Goal: Transaction & Acquisition: Book appointment/travel/reservation

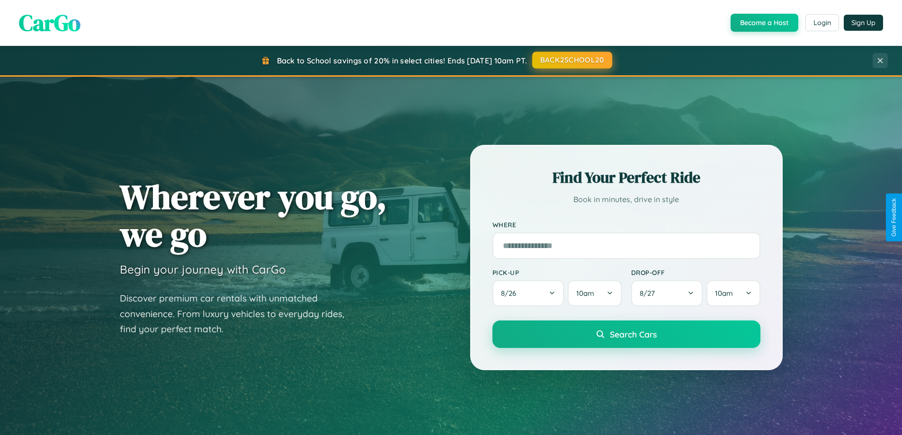
click at [572, 60] on button "BACK2SCHOOL20" at bounding box center [572, 60] width 80 height 17
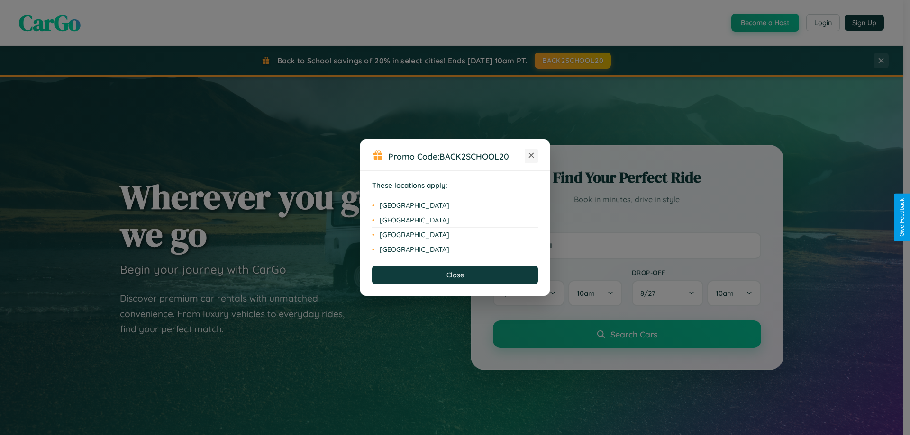
click at [531, 156] on icon at bounding box center [531, 155] width 5 height 5
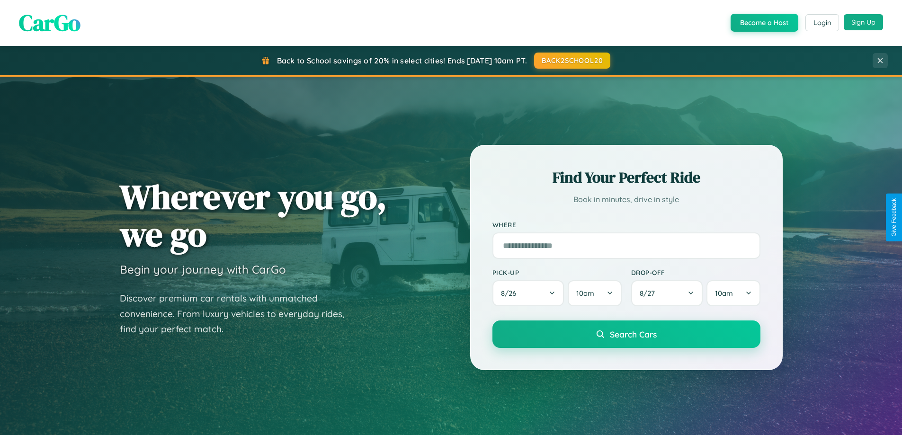
click at [864, 23] on button "Sign Up" at bounding box center [863, 22] width 39 height 16
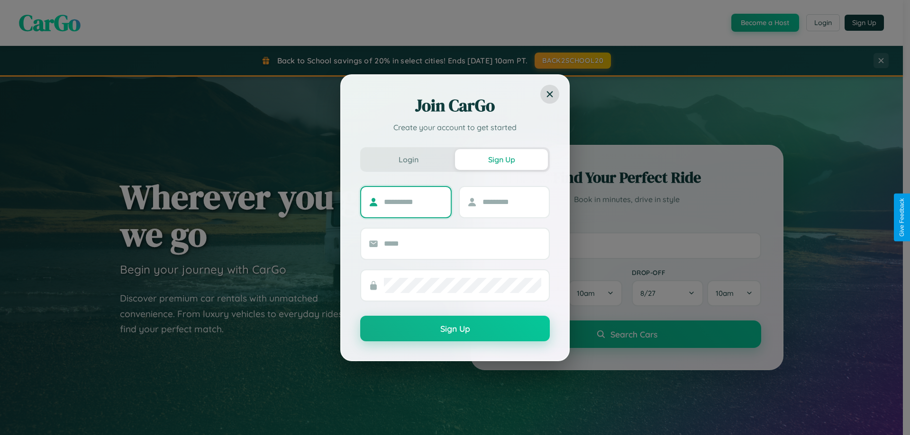
click at [413, 202] on input "text" at bounding box center [413, 202] width 59 height 15
type input "******"
click at [511, 202] on input "text" at bounding box center [511, 202] width 59 height 15
type input "*****"
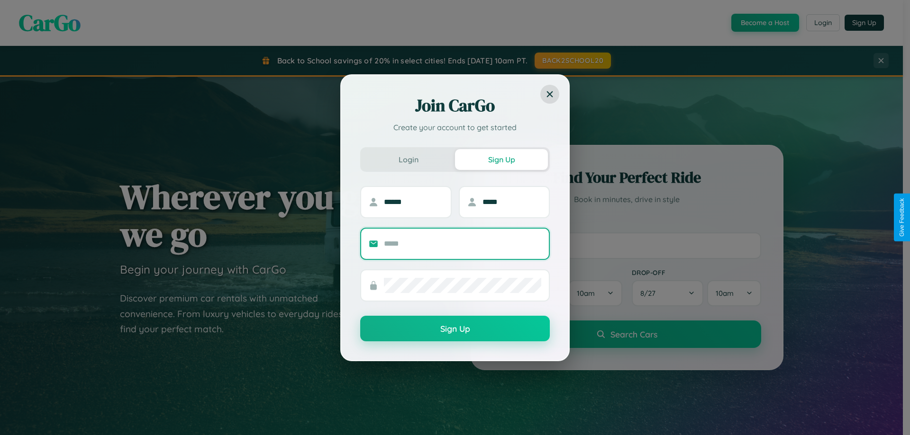
click at [462, 243] on input "text" at bounding box center [462, 243] width 157 height 15
type input "**********"
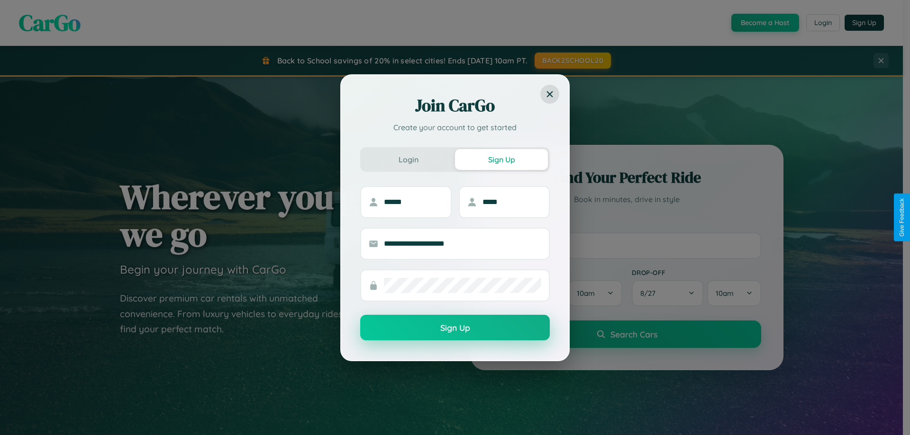
click at [455, 328] on button "Sign Up" at bounding box center [454, 328] width 189 height 26
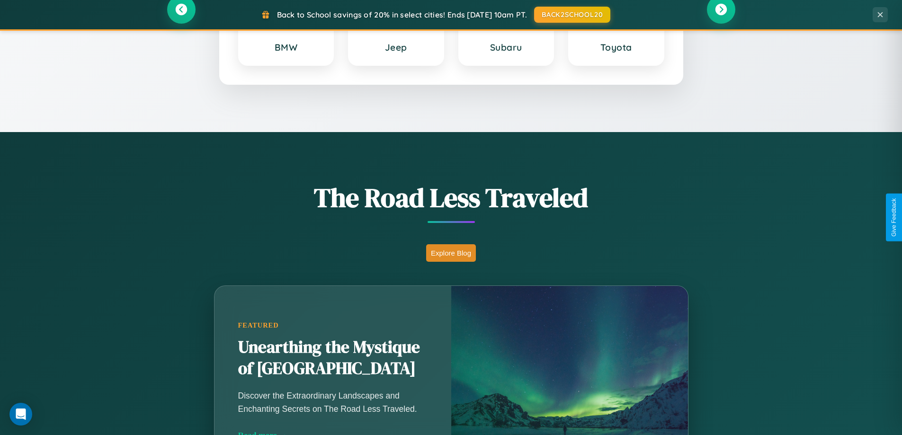
scroll to position [652, 0]
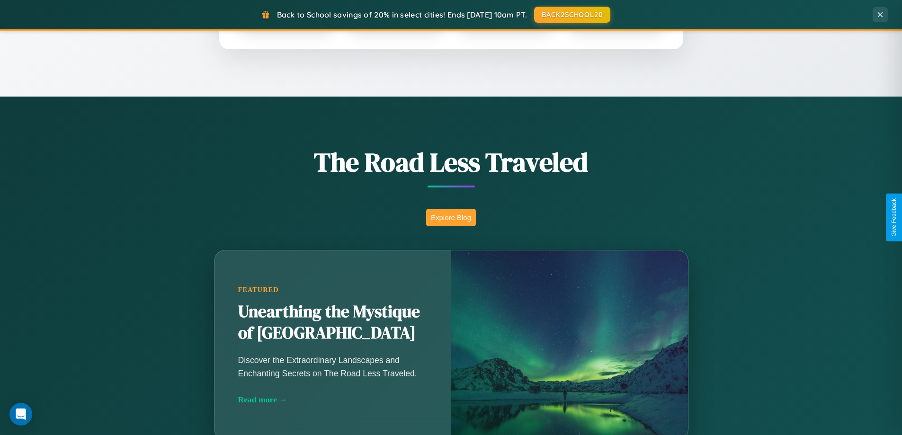
click at [451, 217] on button "Explore Blog" at bounding box center [451, 218] width 50 height 18
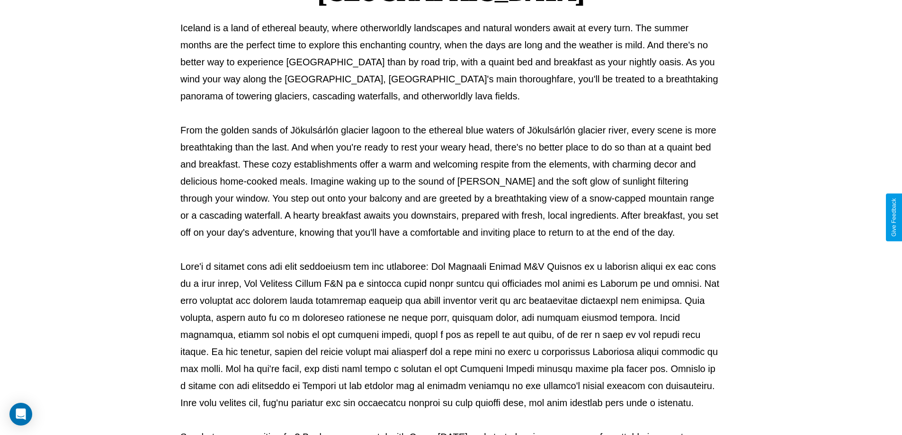
scroll to position [307, 0]
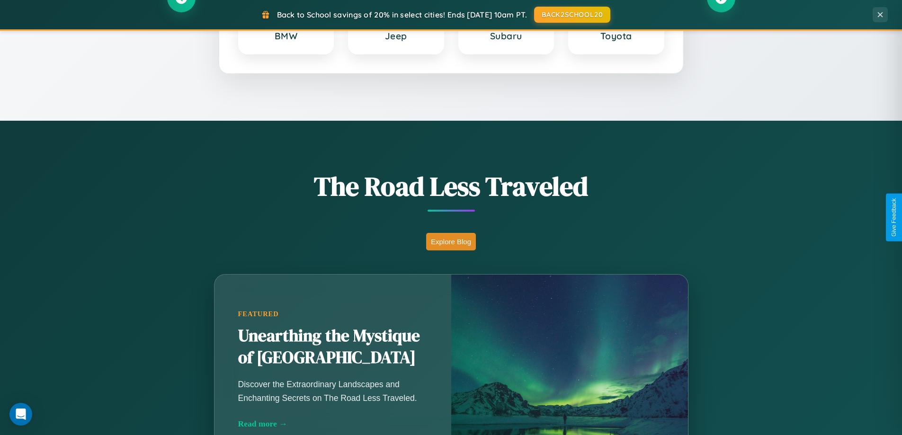
scroll to position [408, 0]
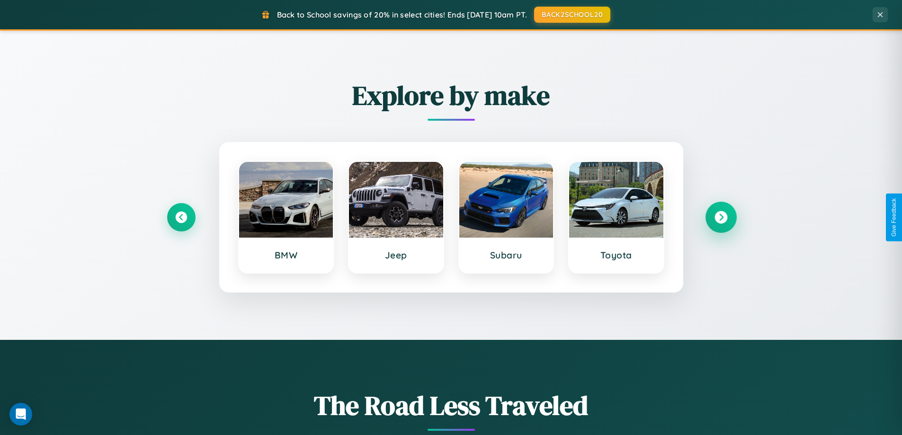
click at [721, 217] on icon at bounding box center [721, 217] width 13 height 13
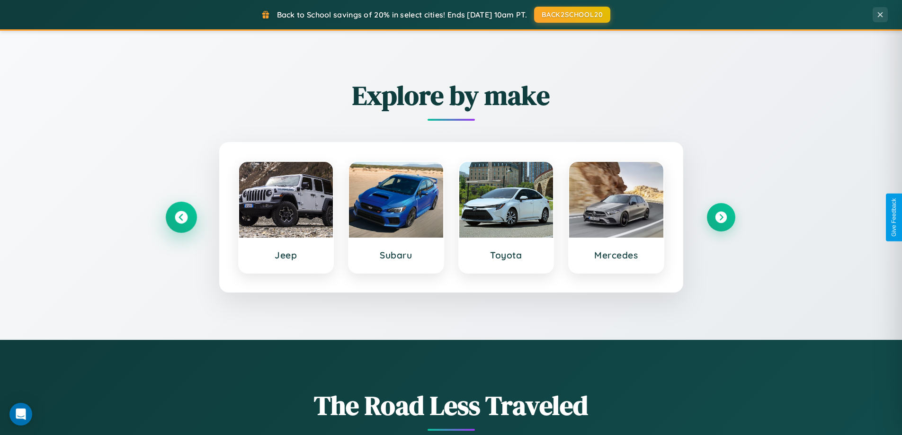
click at [181, 217] on icon at bounding box center [181, 217] width 13 height 13
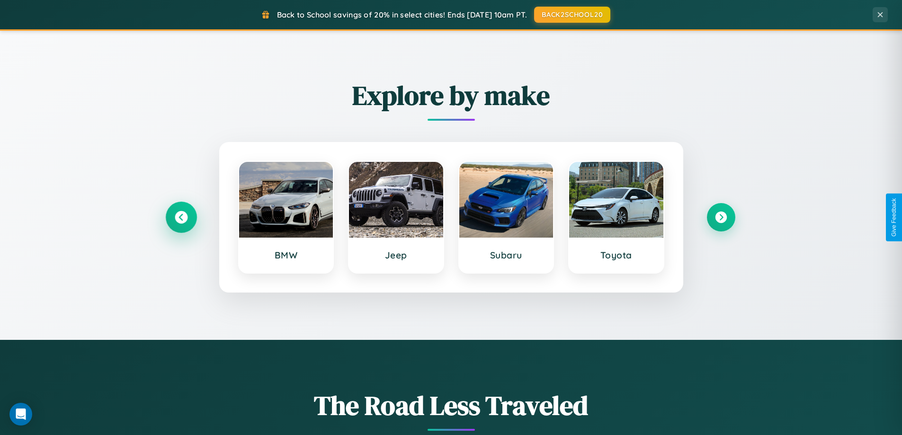
click at [181, 217] on icon at bounding box center [181, 217] width 13 height 13
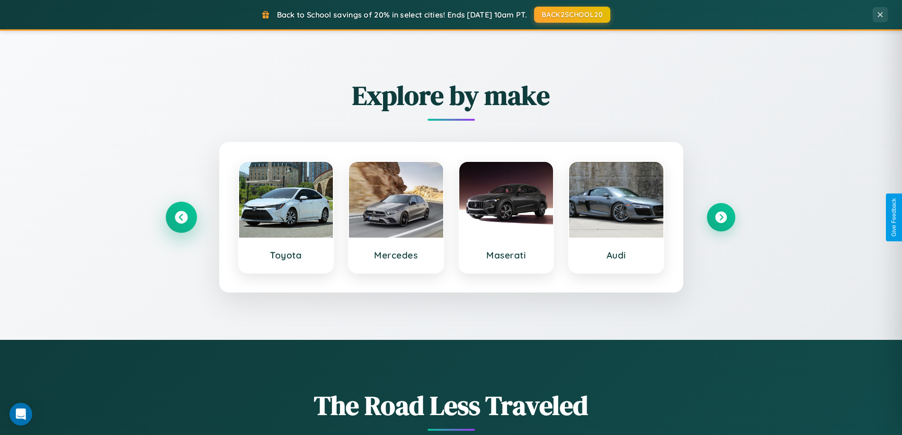
click at [181, 217] on icon at bounding box center [181, 217] width 13 height 13
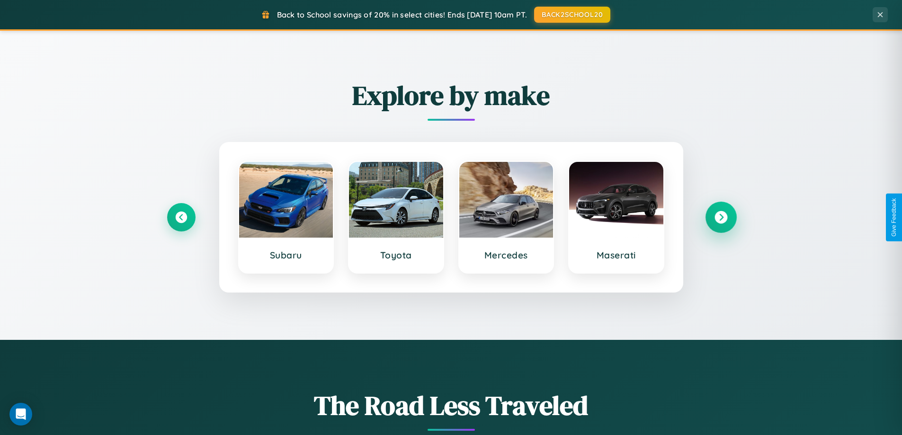
click at [721, 217] on icon at bounding box center [721, 217] width 13 height 13
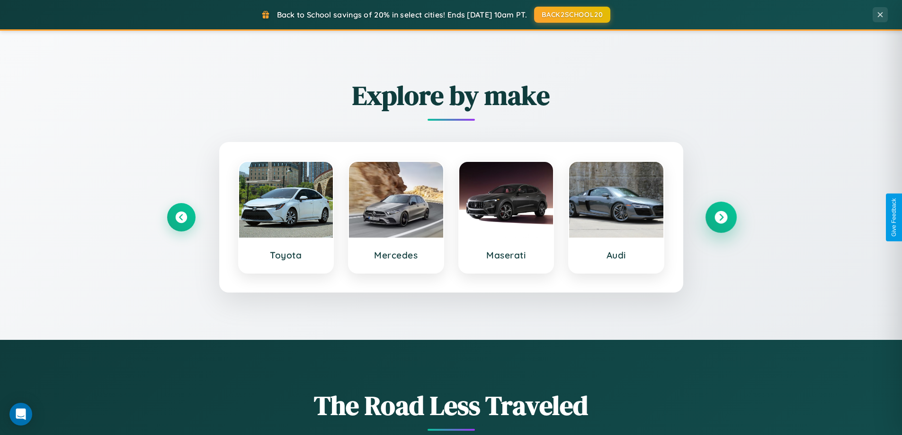
click at [721, 217] on icon at bounding box center [721, 217] width 13 height 13
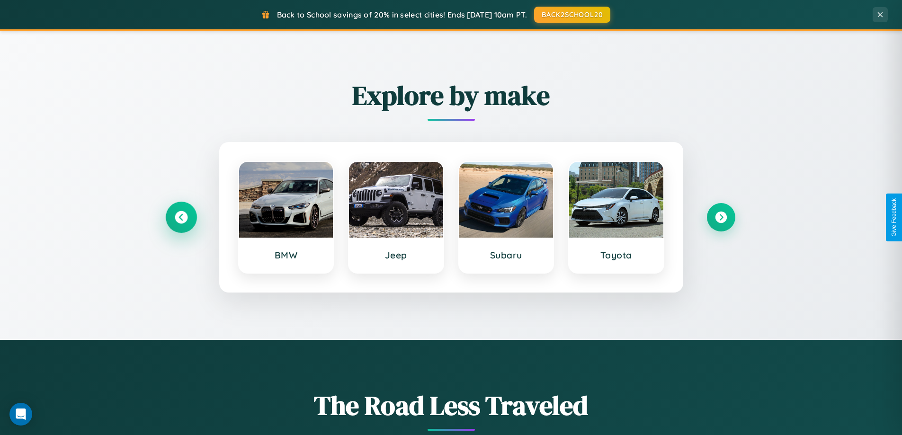
click at [181, 217] on icon at bounding box center [181, 217] width 13 height 13
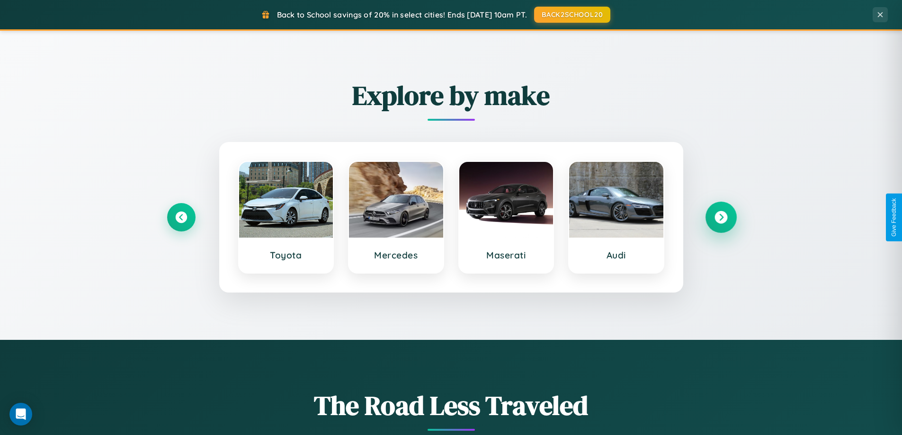
click at [721, 217] on icon at bounding box center [721, 217] width 13 height 13
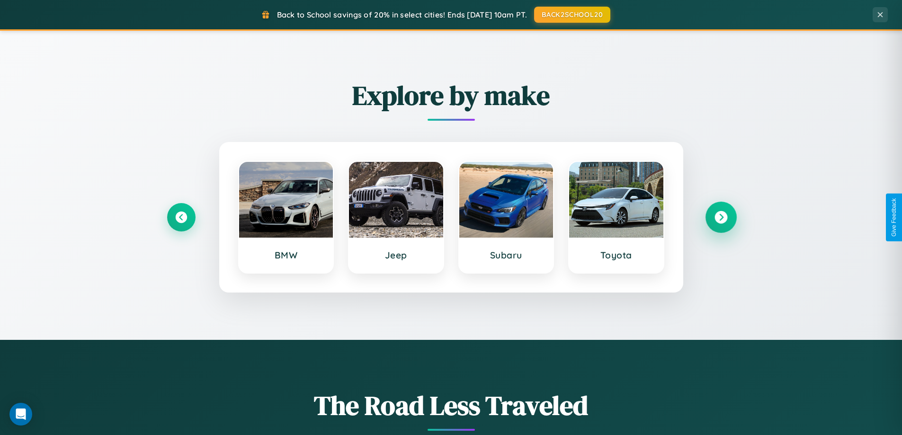
click at [721, 217] on icon at bounding box center [721, 217] width 13 height 13
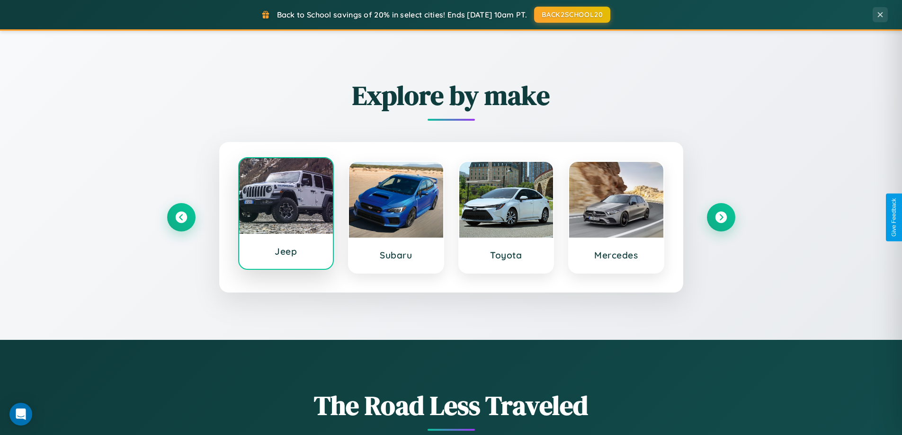
click at [286, 214] on div at bounding box center [286, 196] width 94 height 76
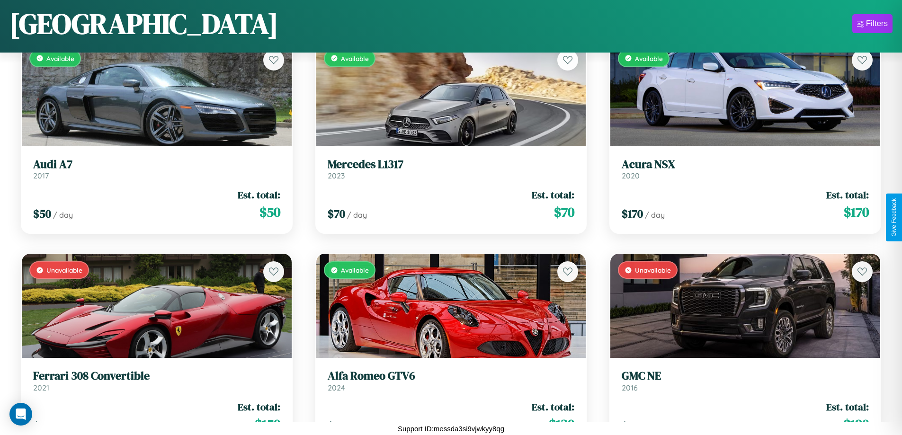
scroll to position [770, 0]
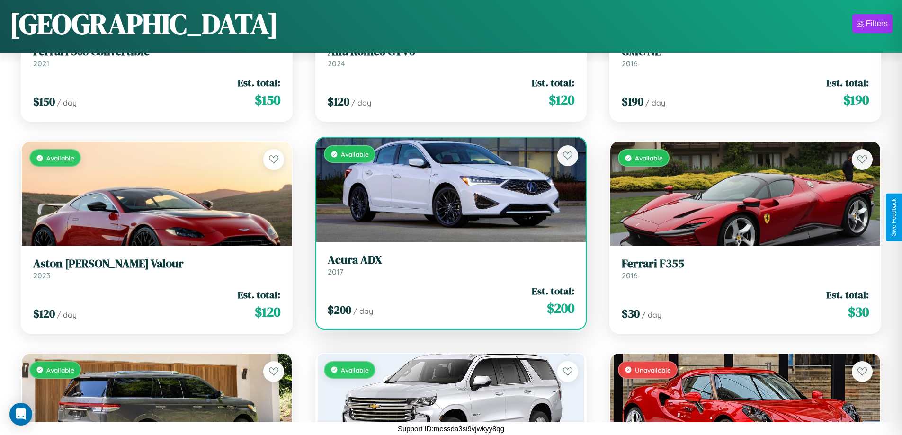
click at [447, 267] on h3 "Acura ADX" at bounding box center [451, 260] width 247 height 14
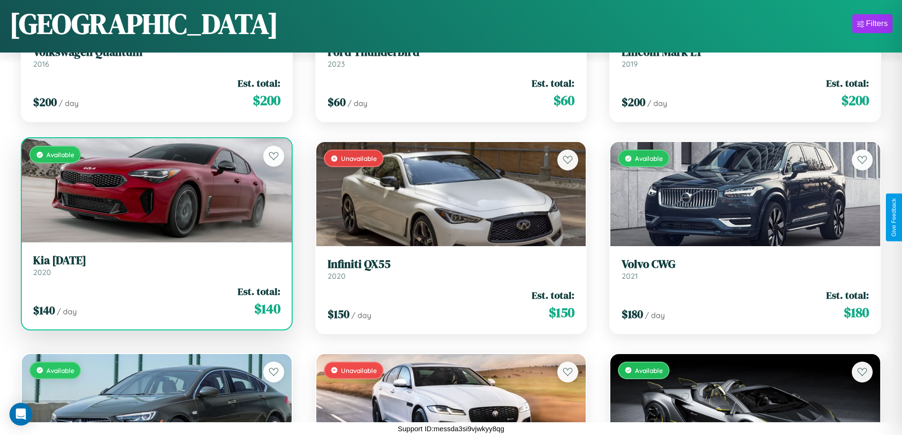
click at [155, 269] on link "Kia Carnival 2020" at bounding box center [156, 265] width 247 height 23
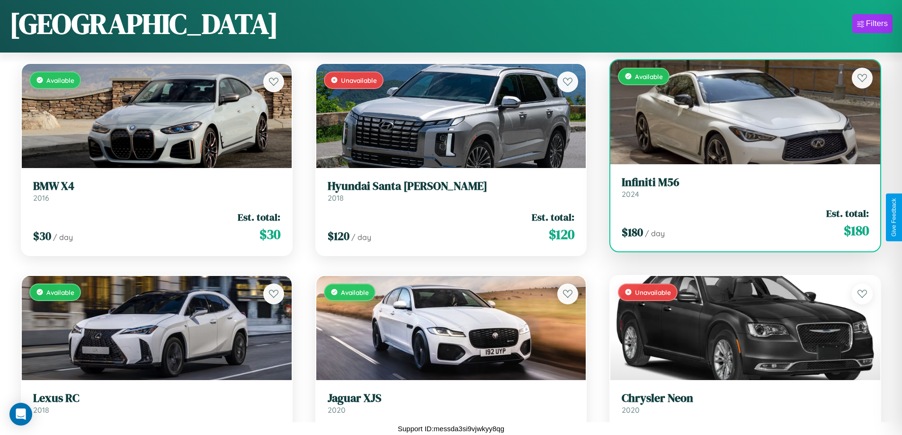
scroll to position [2042, 0]
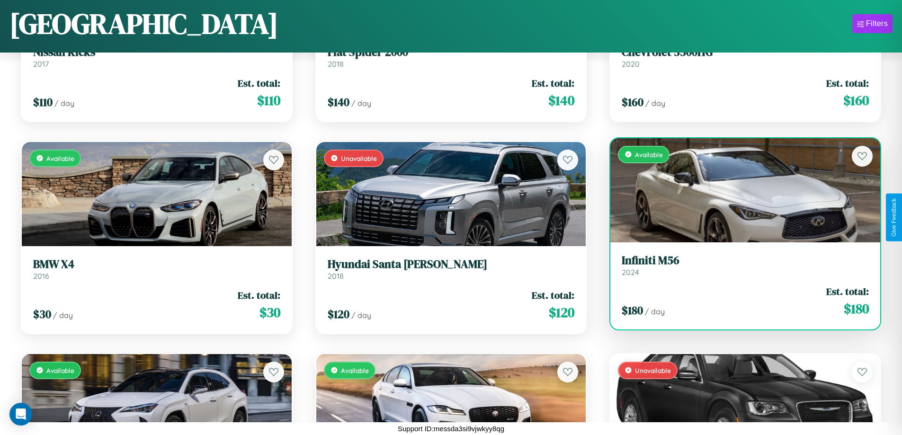
click at [739, 269] on link "Infiniti M56 2024" at bounding box center [745, 265] width 247 height 23
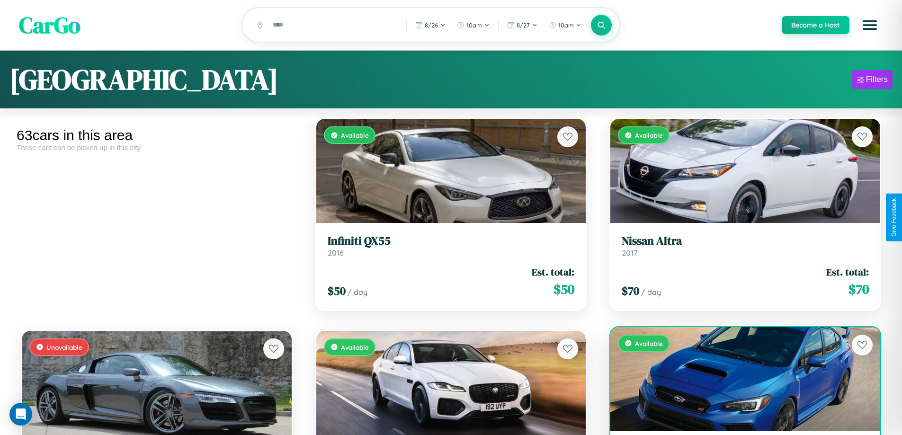
scroll to position [133, 0]
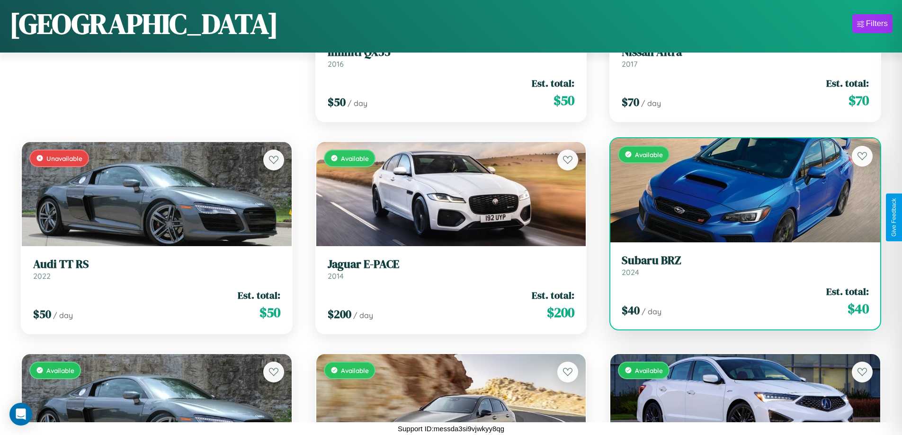
click at [739, 269] on link "Subaru BRZ 2024" at bounding box center [745, 265] width 247 height 23
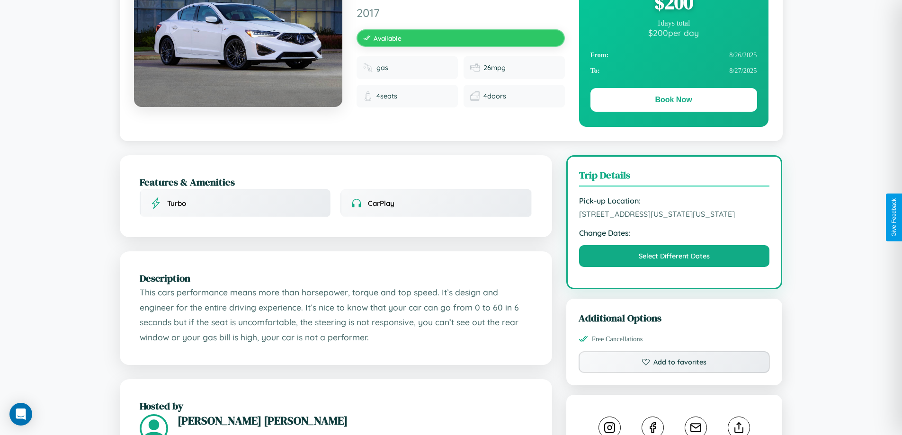
scroll to position [102, 0]
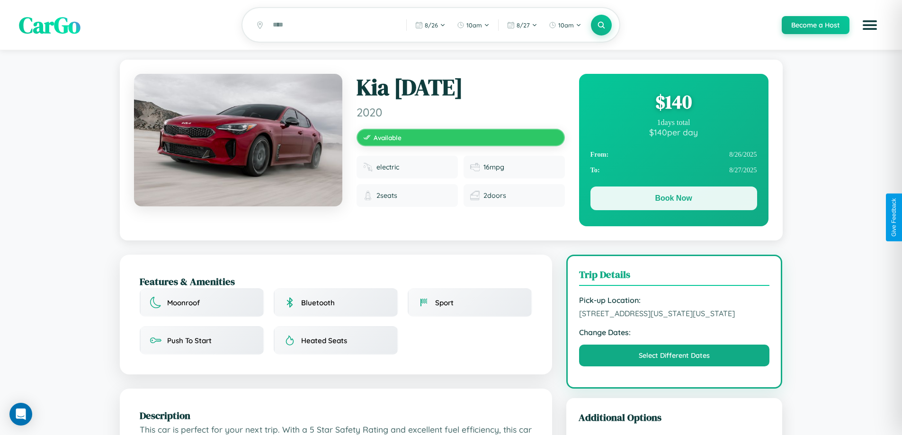
click at [674, 200] on button "Book Now" at bounding box center [674, 199] width 167 height 24
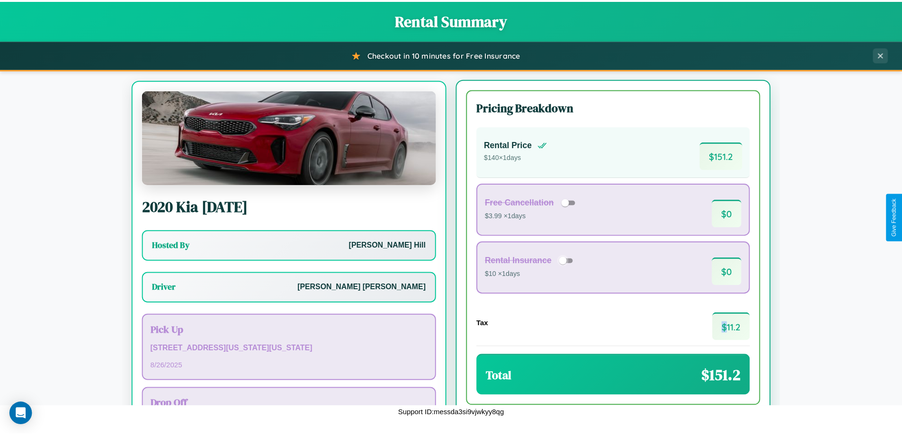
scroll to position [44, 0]
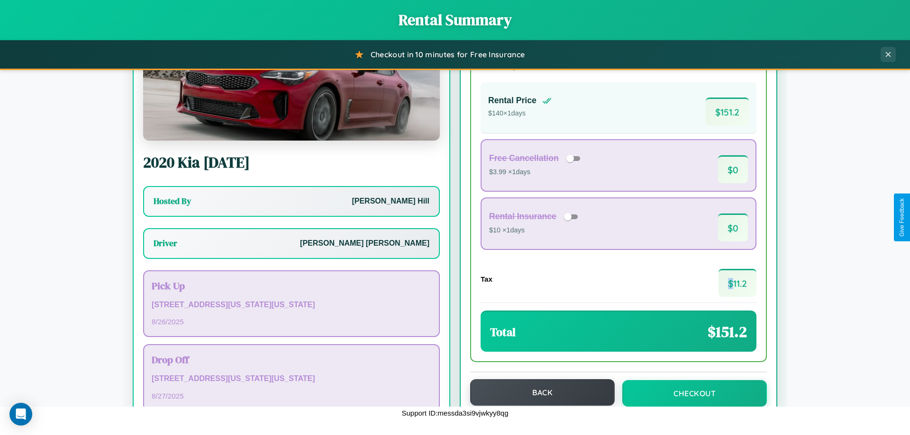
click at [538, 393] on button "Back" at bounding box center [542, 392] width 144 height 27
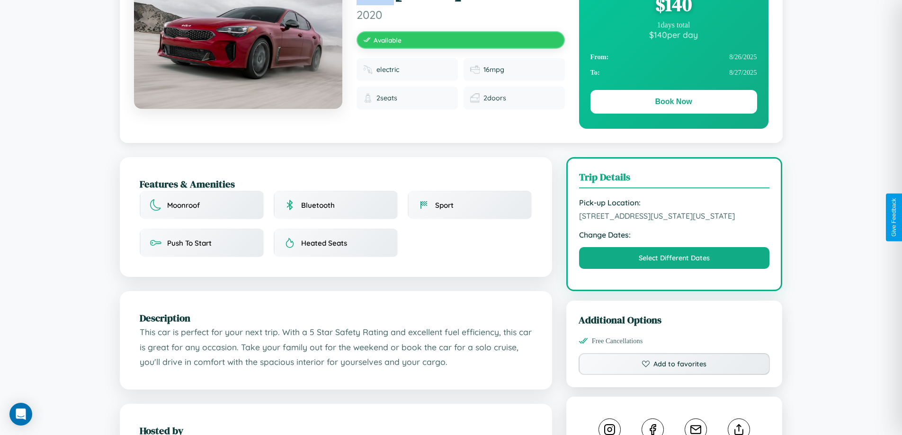
scroll to position [255, 0]
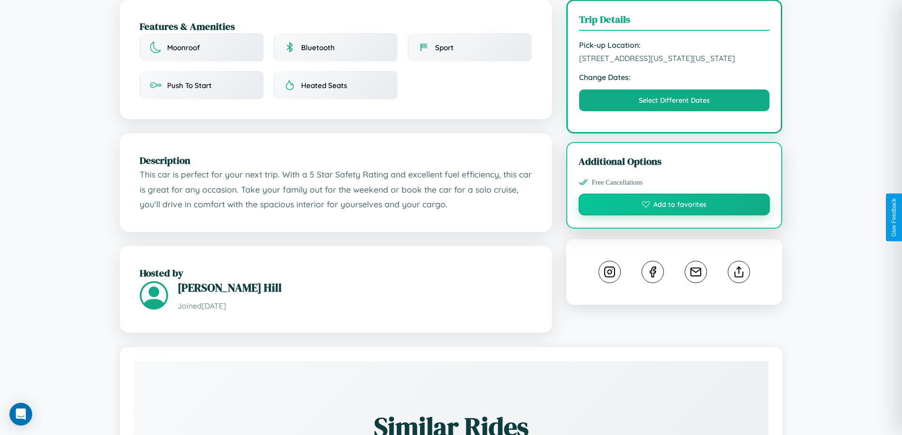
click at [675, 216] on button "Add to favorites" at bounding box center [675, 205] width 192 height 22
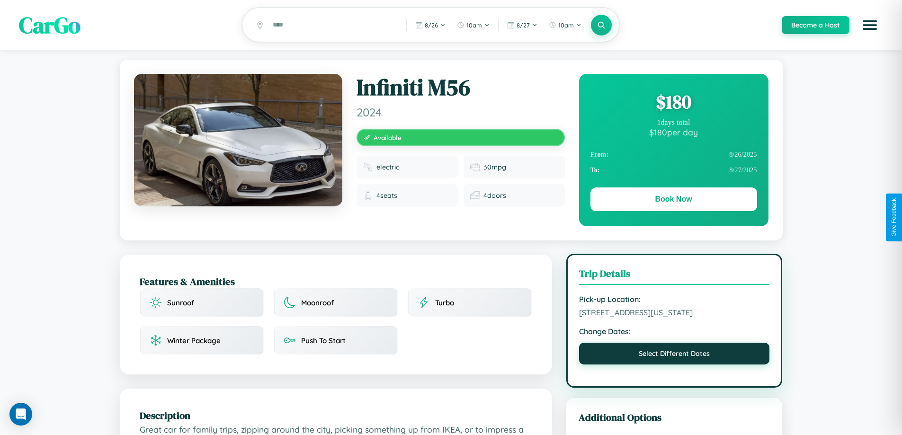
click at [675, 356] on button "Select Different Dates" at bounding box center [674, 354] width 191 height 22
select select "*"
select select "****"
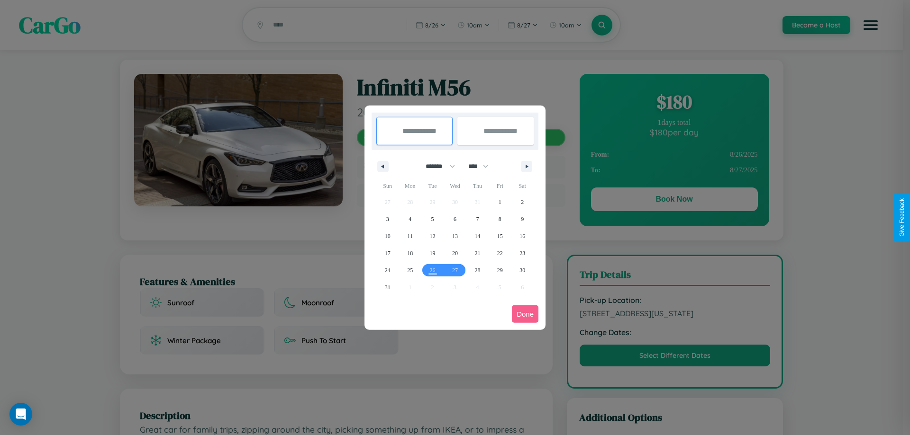
click at [436, 166] on select "******* ******** ***** ***** *** **** **** ****** ********* ******* ******** **…" at bounding box center [438, 167] width 40 height 16
select select "*"
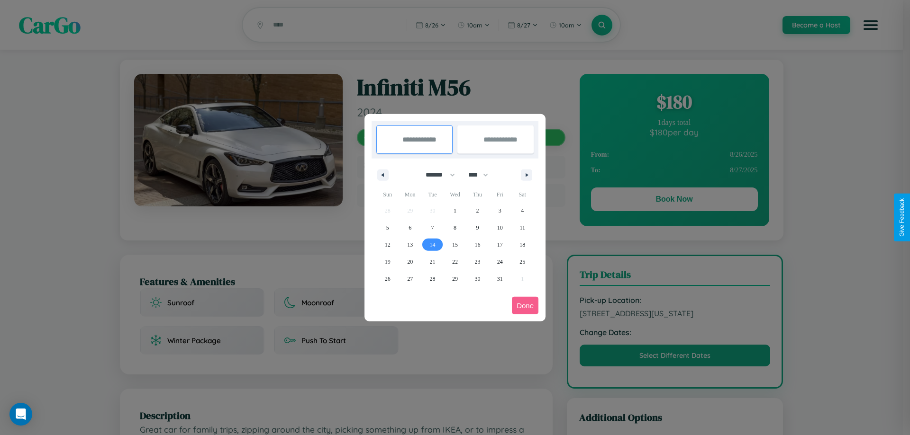
click at [432, 244] on span "14" at bounding box center [433, 244] width 6 height 17
type input "**********"
click at [454, 262] on span "22" at bounding box center [455, 261] width 6 height 17
type input "**********"
click at [525, 306] on button "Done" at bounding box center [525, 306] width 27 height 18
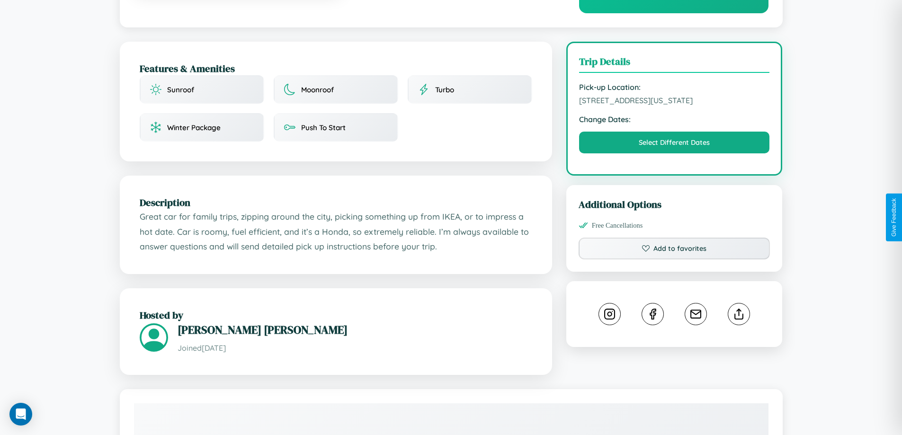
scroll to position [246, 0]
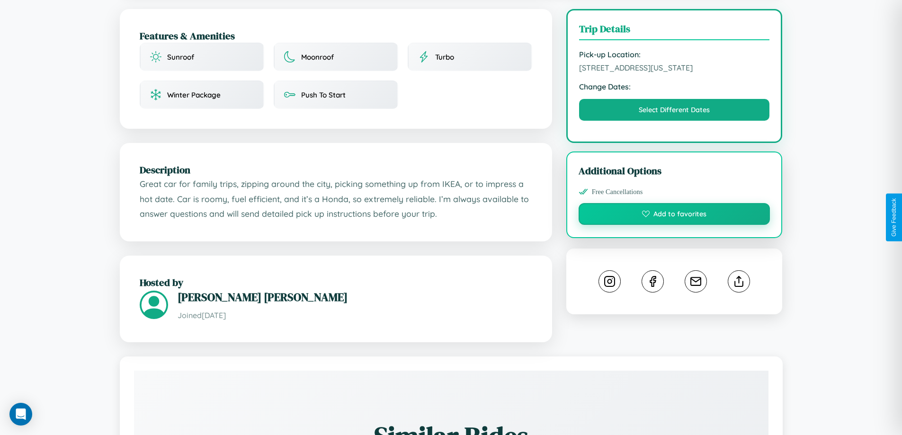
click at [675, 216] on button "Add to favorites" at bounding box center [675, 214] width 192 height 22
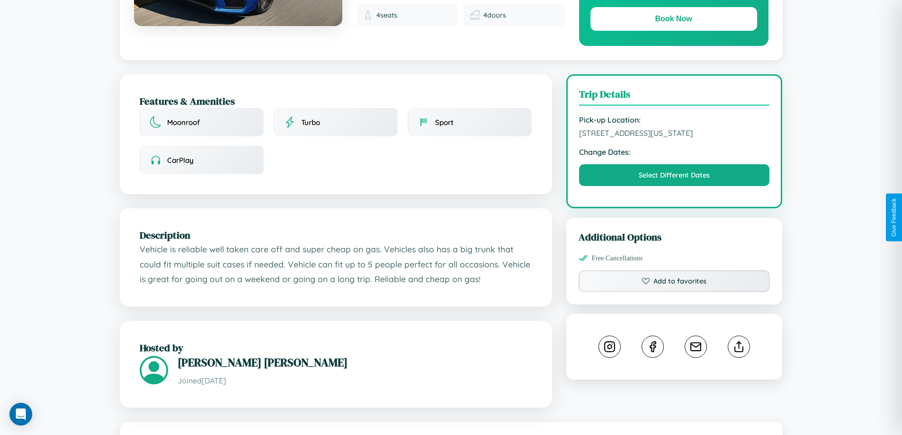
scroll to position [311, 0]
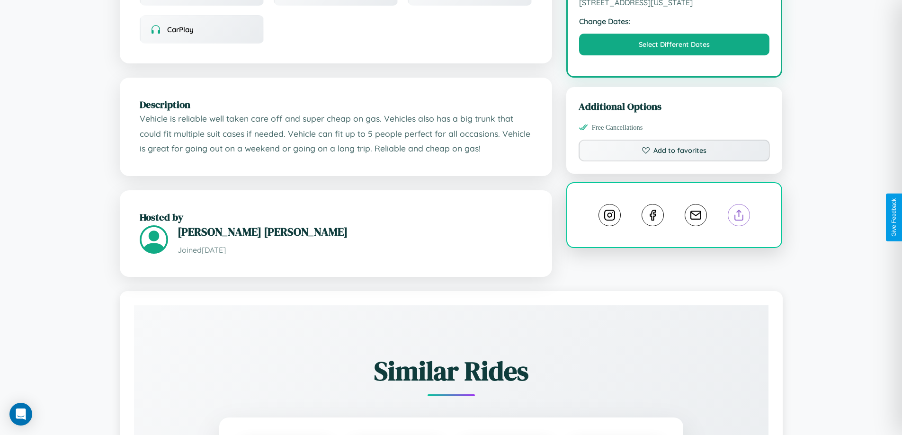
click at [739, 216] on line at bounding box center [739, 213] width 0 height 7
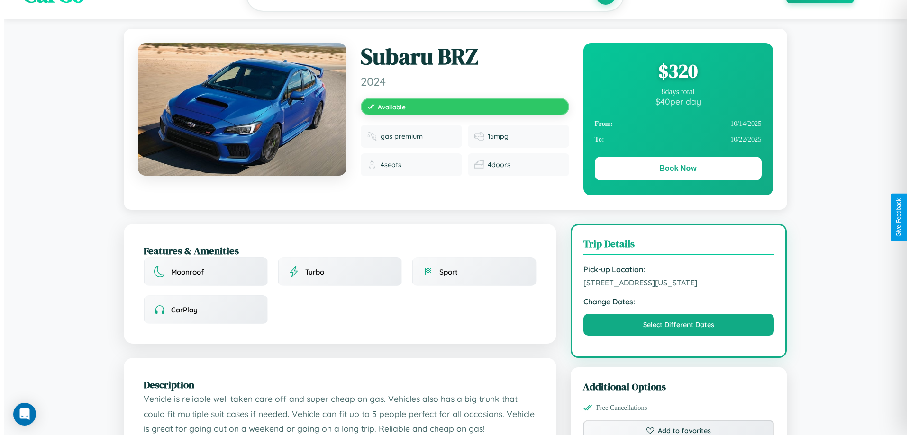
scroll to position [0, 0]
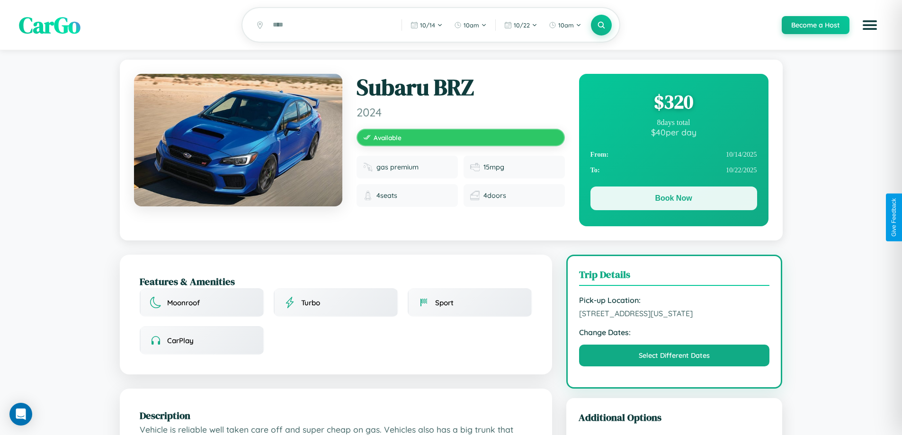
click at [674, 200] on button "Book Now" at bounding box center [674, 199] width 167 height 24
